Goal: Check status: Check status

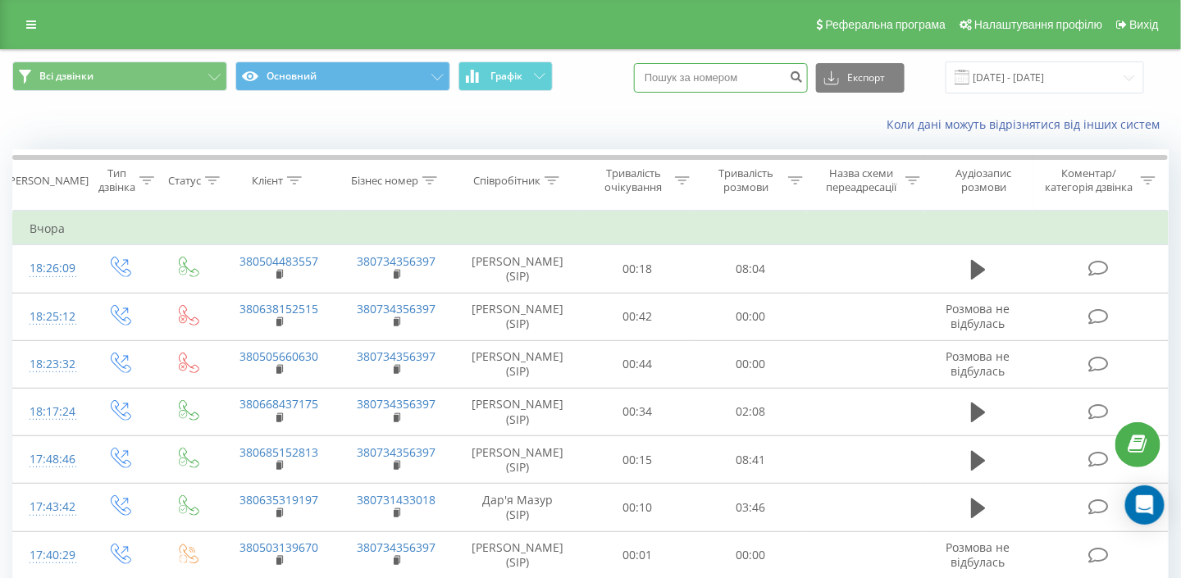
click at [703, 71] on input at bounding box center [721, 78] width 174 height 30
paste input "[PHONE_NUMBER]"
click at [685, 78] on input "[PHONE_NUMBER]" at bounding box center [721, 78] width 174 height 30
type input "0 97 328 49 39"
click at [1047, 87] on input "[DATE] - [DATE]" at bounding box center [1044, 77] width 198 height 32
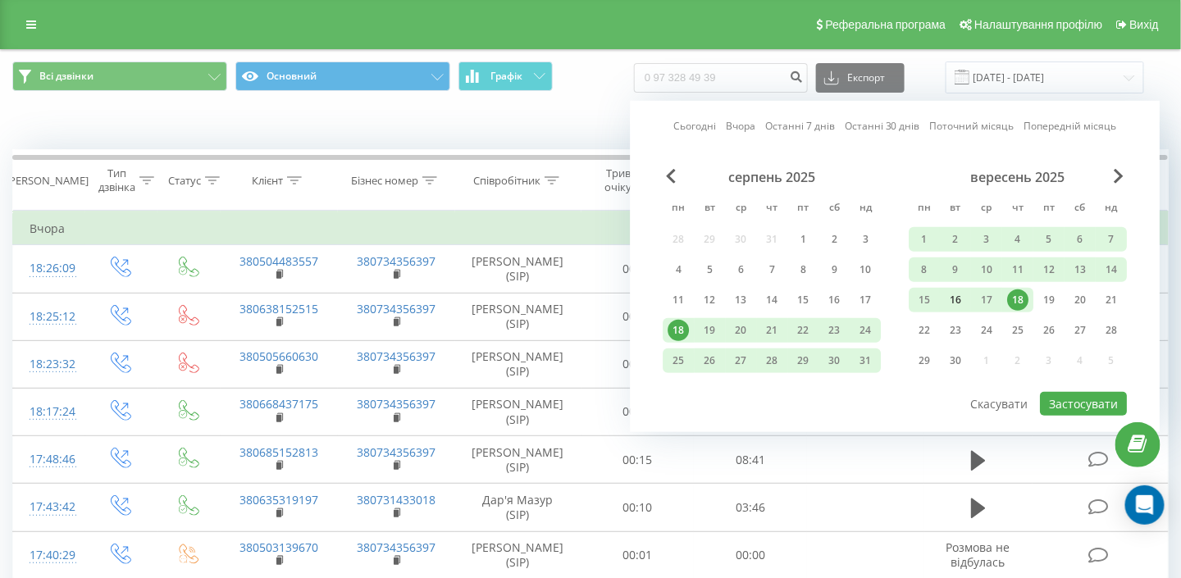
click at [954, 307] on div "16" at bounding box center [954, 299] width 21 height 21
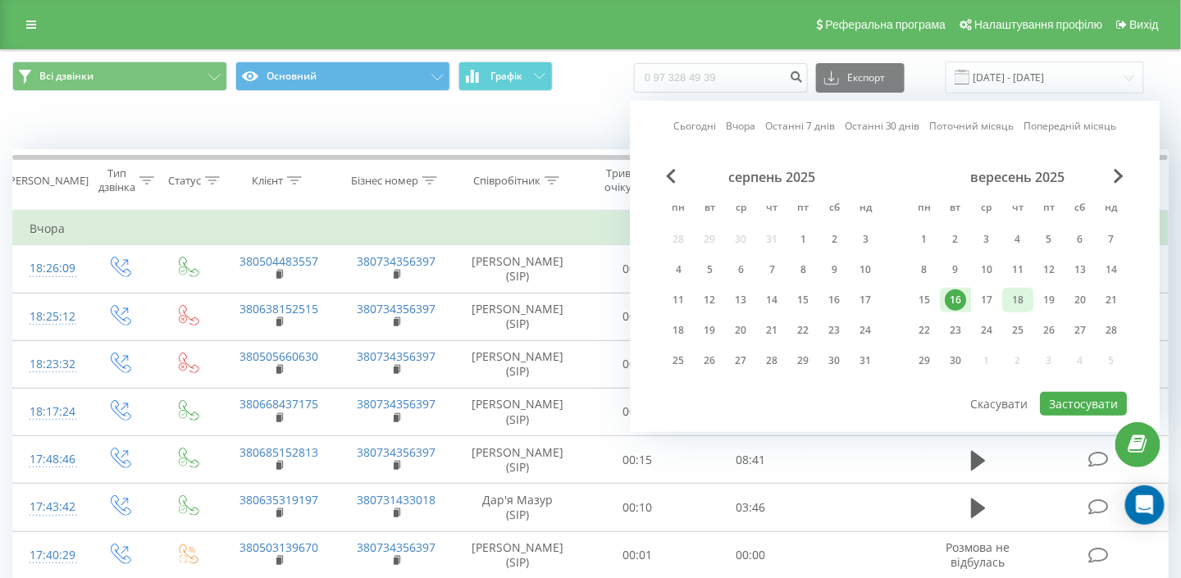
click at [1015, 305] on div "18" at bounding box center [1017, 299] width 21 height 21
click at [1067, 394] on button "Застосувати" at bounding box center [1083, 404] width 87 height 24
type input "[DATE] - [DATE]"
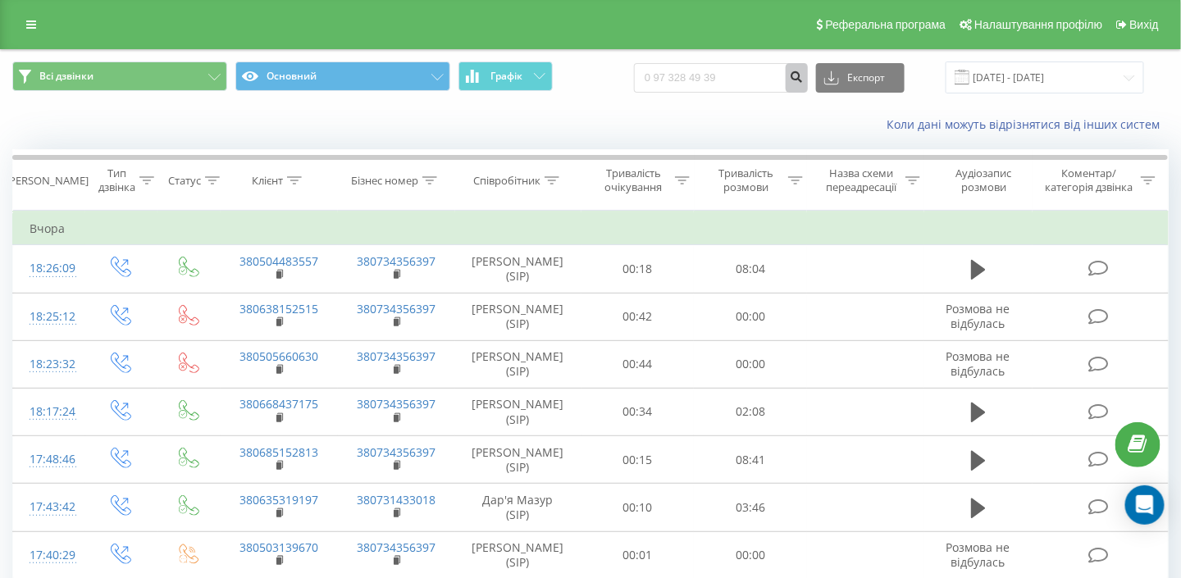
click at [803, 80] on icon "submit" at bounding box center [797, 75] width 14 height 10
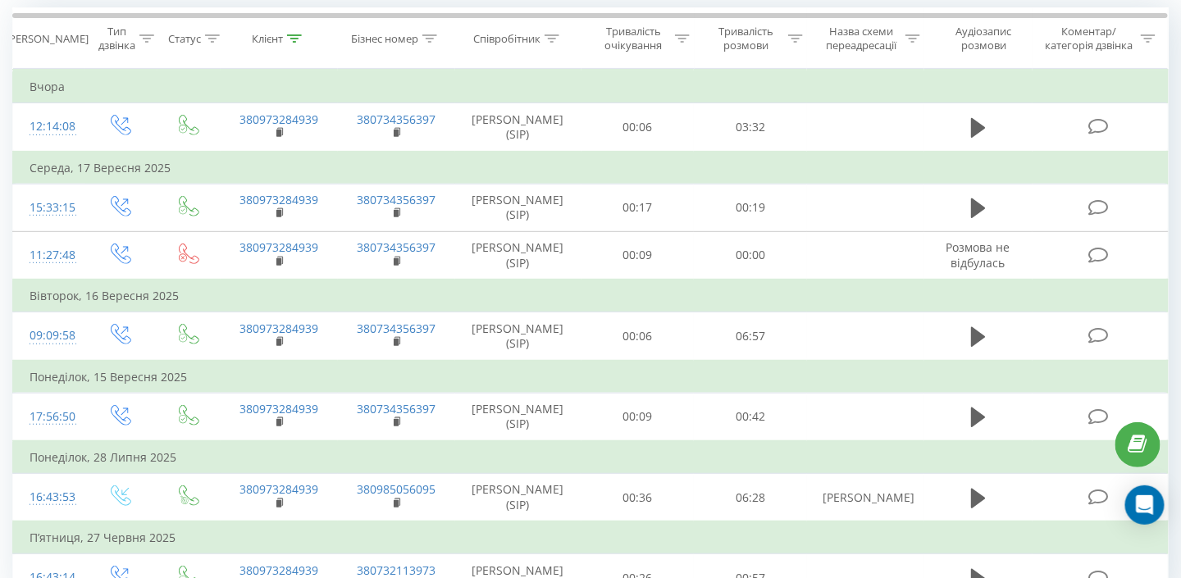
scroll to position [133, 0]
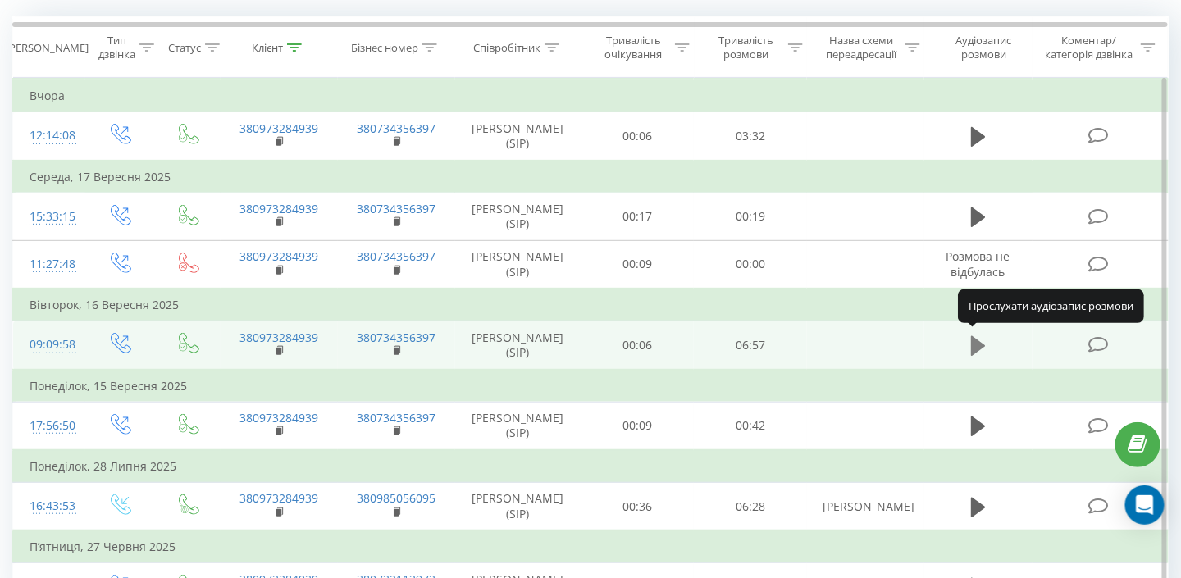
click at [981, 343] on icon at bounding box center [978, 346] width 15 height 20
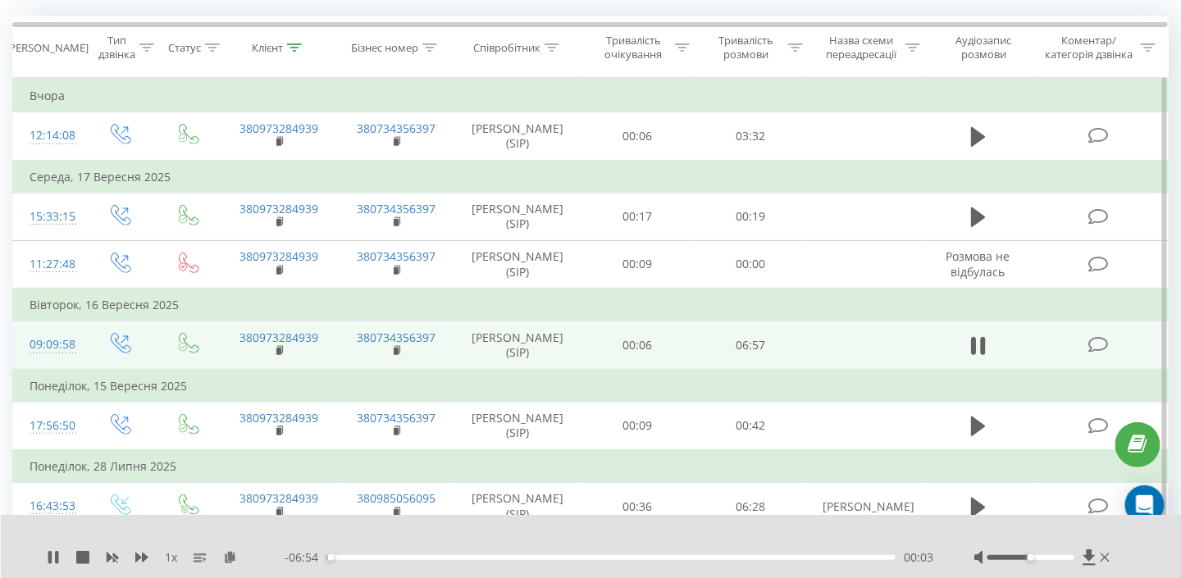
click at [1056, 556] on div at bounding box center [1030, 557] width 86 height 5
click at [1046, 556] on div at bounding box center [1030, 557] width 86 height 5
click at [59, 555] on icon at bounding box center [53, 557] width 13 height 13
click at [362, 556] on div "00:26" at bounding box center [610, 557] width 569 height 5
click at [48, 551] on icon at bounding box center [53, 557] width 13 height 13
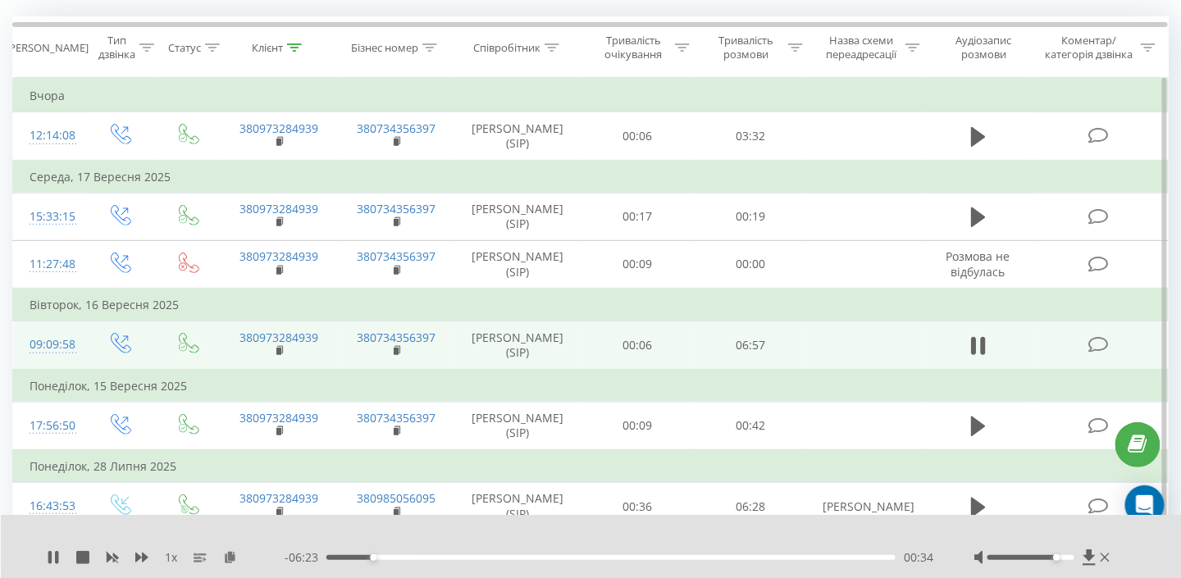
click at [1059, 556] on div at bounding box center [1030, 557] width 86 height 5
click at [52, 553] on icon at bounding box center [53, 557] width 13 height 13
